Goal: Information Seeking & Learning: Learn about a topic

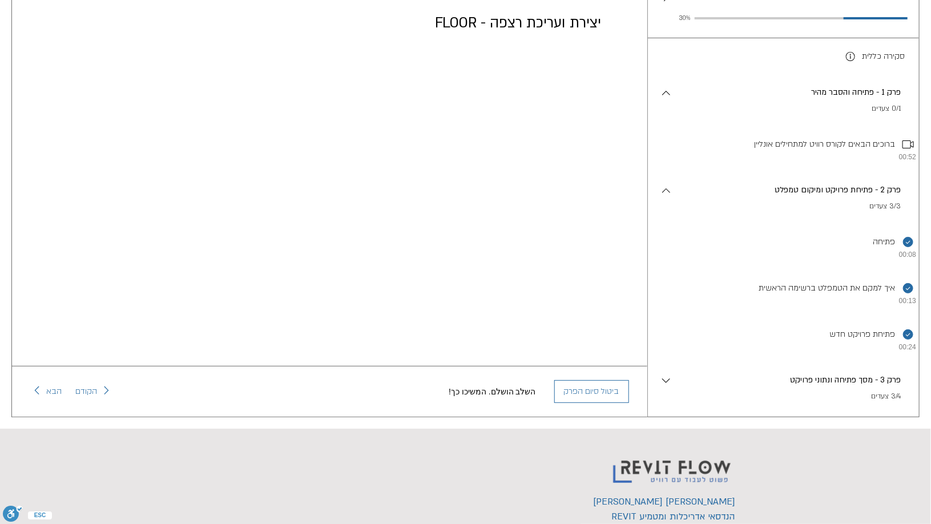
scroll to position [682, 0]
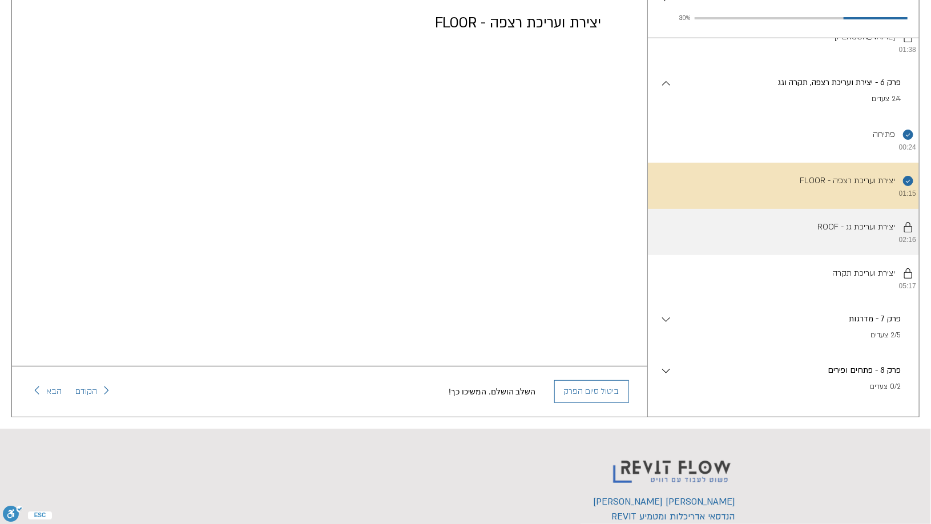
click at [724, 239] on li "יש להשלים את השלבים לפי הסדר. ROOF - יצירת ועריכת גג 02:16" at bounding box center [783, 232] width 271 height 46
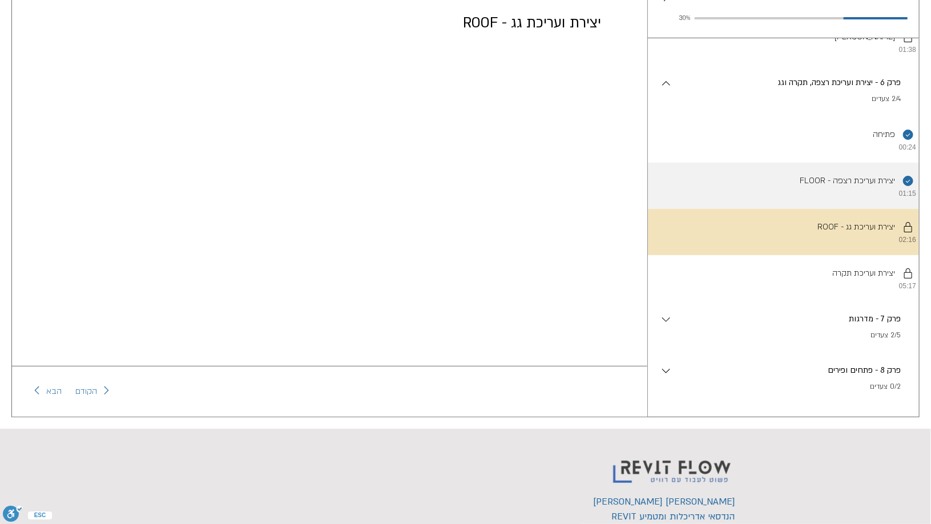
click at [751, 190] on li "השלמת את השלב הזה. FLOOR - יצירת ועריכת רצפה 01:15" at bounding box center [783, 186] width 271 height 46
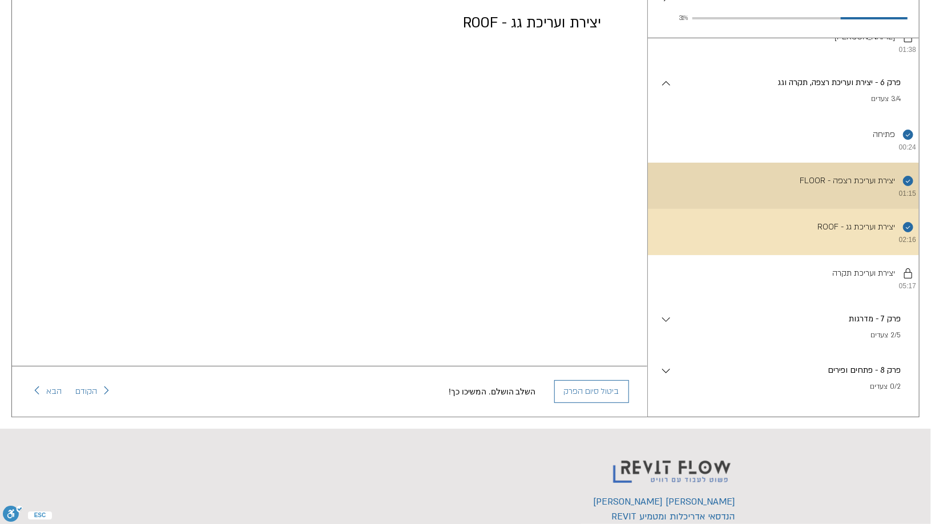
click at [662, 198] on li "השלמת את השלב הזה. FLOOR - יצירת ועריכת רצפה 01:15" at bounding box center [783, 186] width 271 height 46
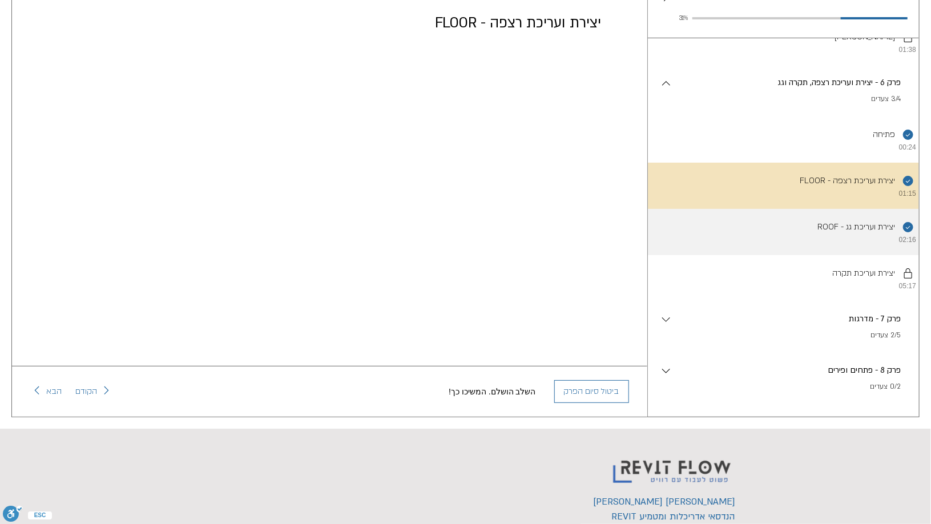
click at [726, 251] on li "השלמת את השלב הזה. ROOF - יצירת ועריכת גג 02:16" at bounding box center [783, 232] width 271 height 46
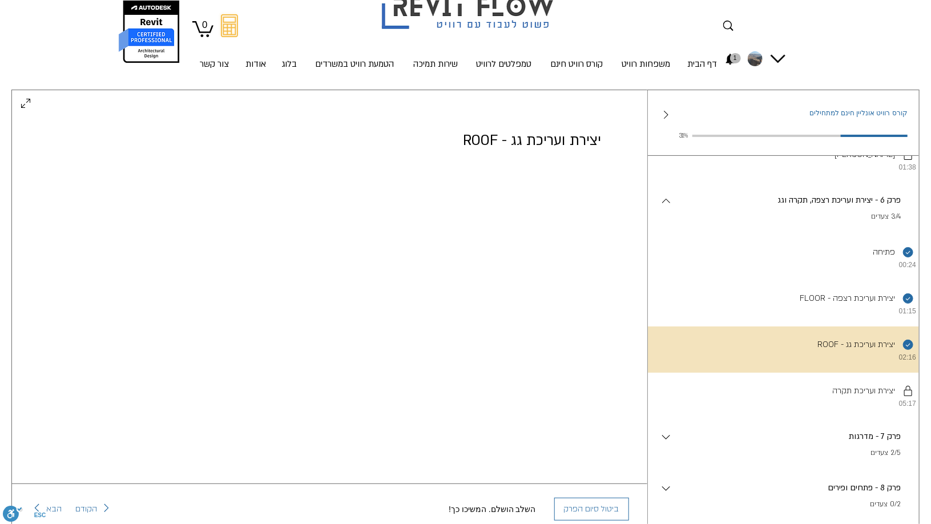
scroll to position [24, 0]
